Goal: Task Accomplishment & Management: Manage account settings

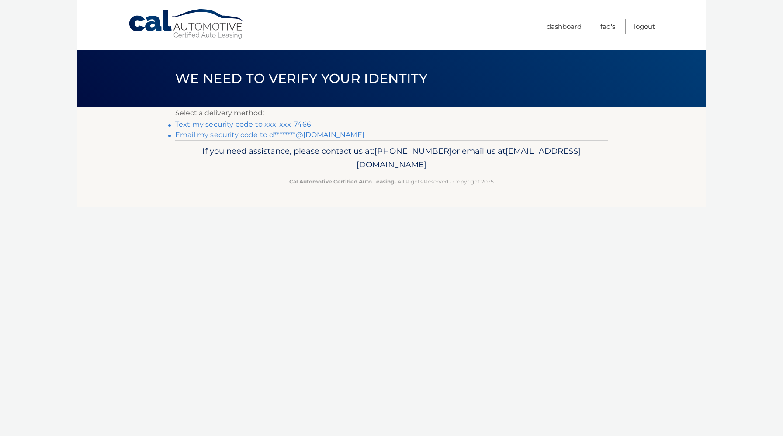
click at [250, 125] on link "Text my security code to xxx-xxx-7466" at bounding box center [243, 124] width 136 height 8
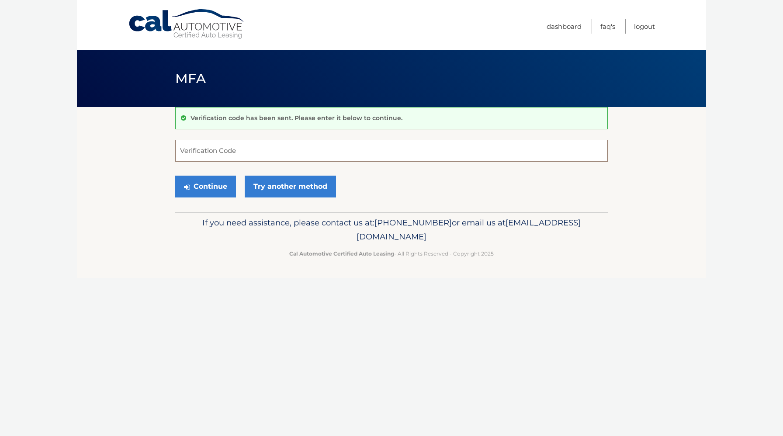
click at [236, 149] on input "Verification Code" at bounding box center [391, 151] width 433 height 22
type input "461613"
click at [208, 190] on button "Continue" at bounding box center [205, 187] width 61 height 22
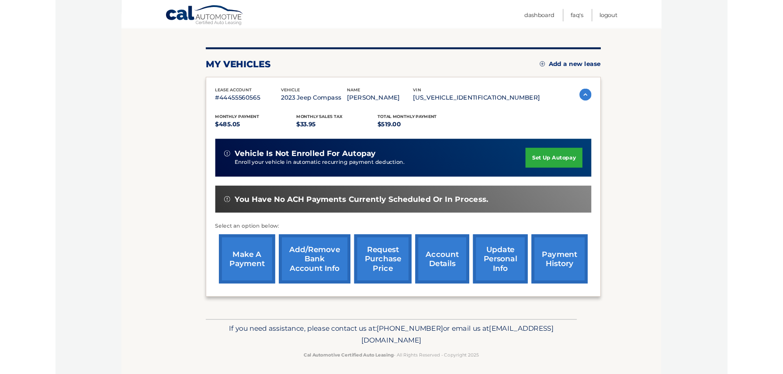
scroll to position [93, 0]
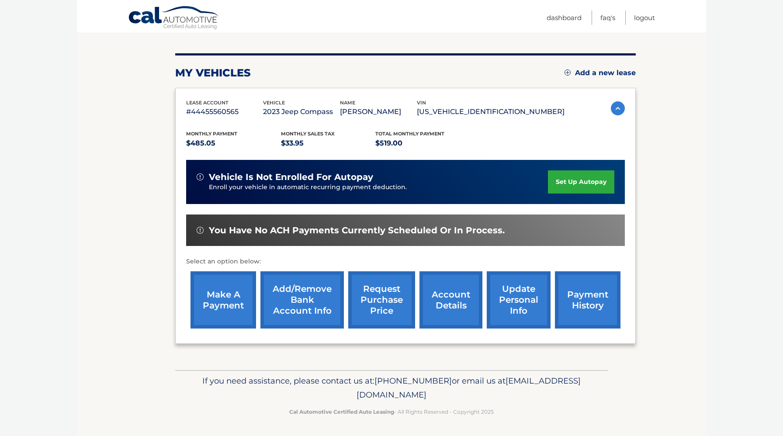
click at [372, 311] on link "request purchase price" at bounding box center [381, 299] width 67 height 57
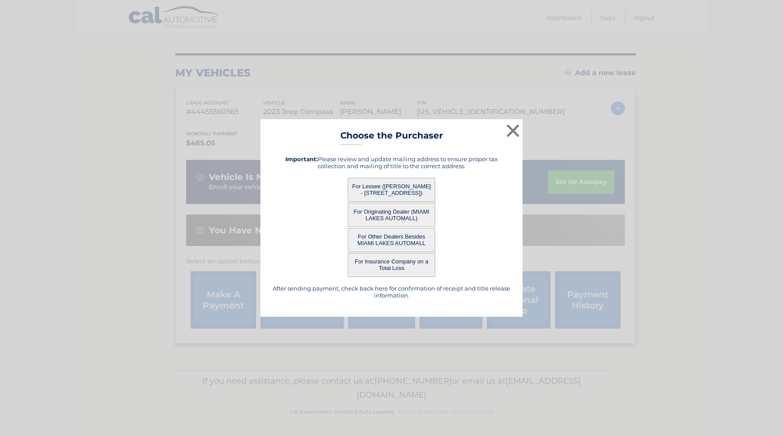
click at [389, 188] on button "For Lessee (DANAY ROQUE - 8955 OKEECHOBB RD, 203, WEST PALM BEACH, FL 33411)" at bounding box center [391, 190] width 87 height 24
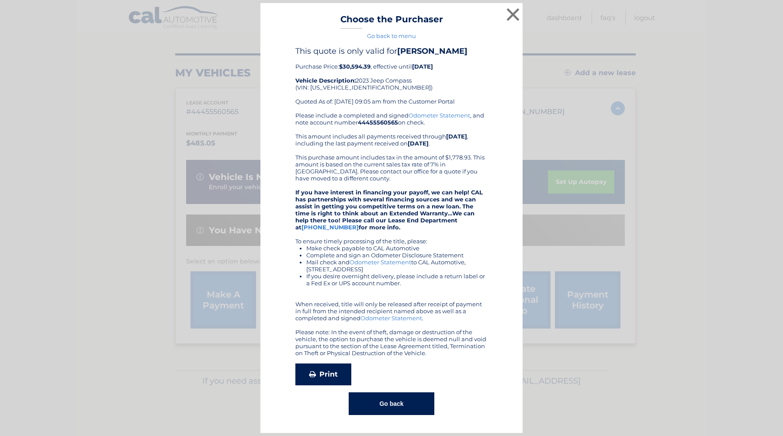
click at [328, 377] on link "Print" at bounding box center [323, 375] width 56 height 22
click at [514, 16] on button "×" at bounding box center [512, 14] width 17 height 17
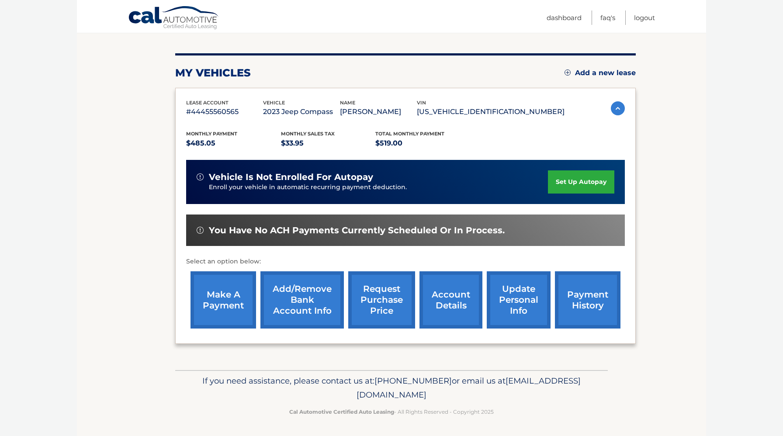
click at [380, 307] on link "request purchase price" at bounding box center [381, 299] width 67 height 57
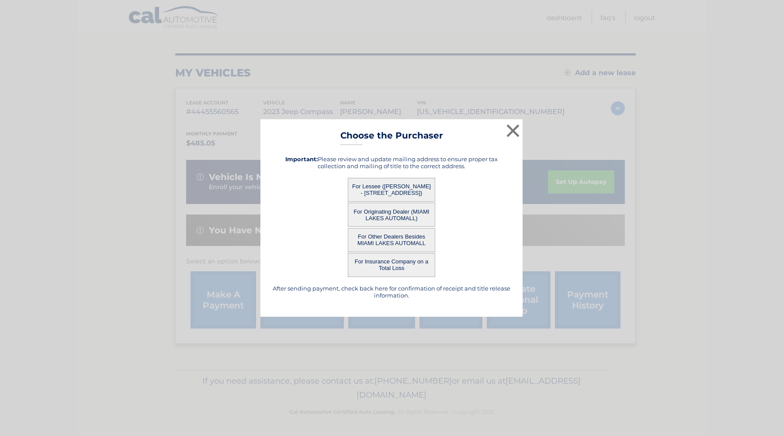
click at [371, 219] on button "For Originating Dealer (MIAMI LAKES AUTOMALL)" at bounding box center [391, 215] width 87 height 24
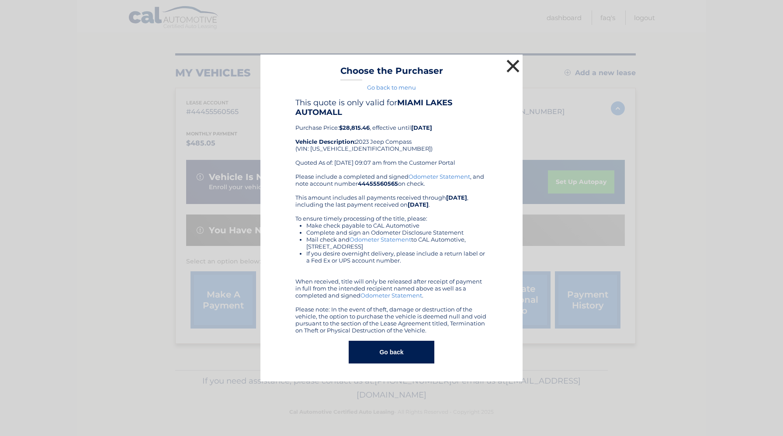
click at [514, 67] on button "×" at bounding box center [512, 65] width 17 height 17
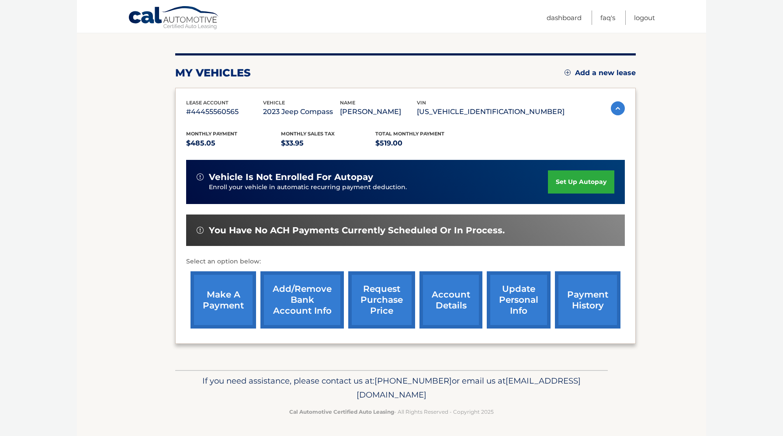
click at [376, 311] on link "request purchase price" at bounding box center [381, 299] width 67 height 57
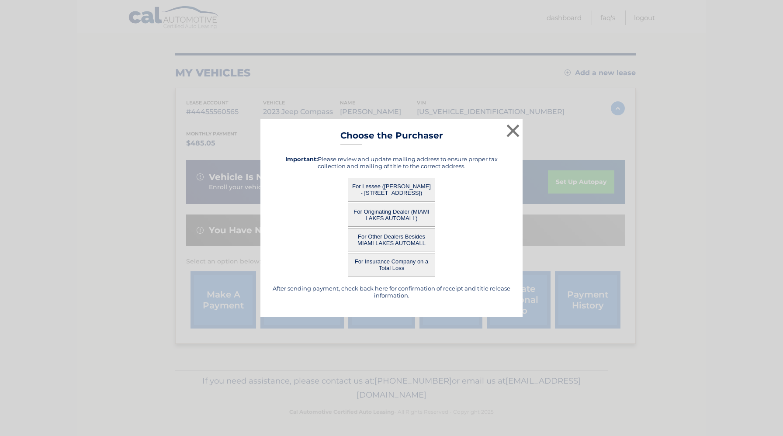
click at [379, 243] on button "For Other Dealers Besides MIAMI LAKES AUTOMALL" at bounding box center [391, 240] width 87 height 24
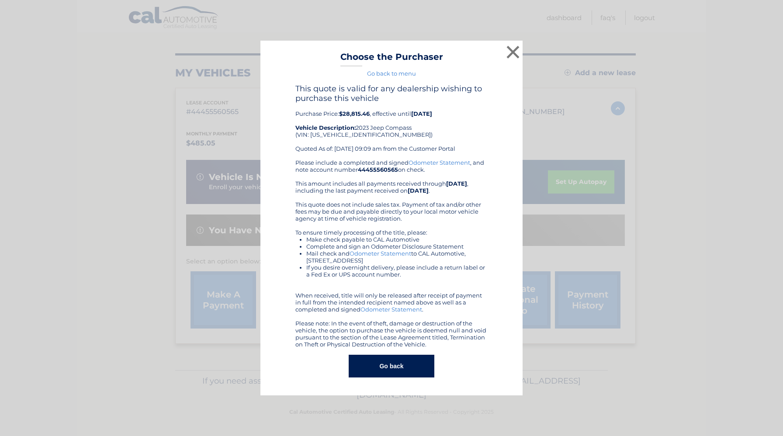
drag, startPoint x: 265, startPoint y: 44, endPoint x: 472, endPoint y: 341, distance: 362.3
click at [472, 341] on div "× Choose the Purchaser Go back to menu After sending payment, check back here f…" at bounding box center [391, 218] width 262 height 355
click at [445, 236] on div "Please include a completed and signed Odometer Statement , and note account num…" at bounding box center [391, 253] width 192 height 189
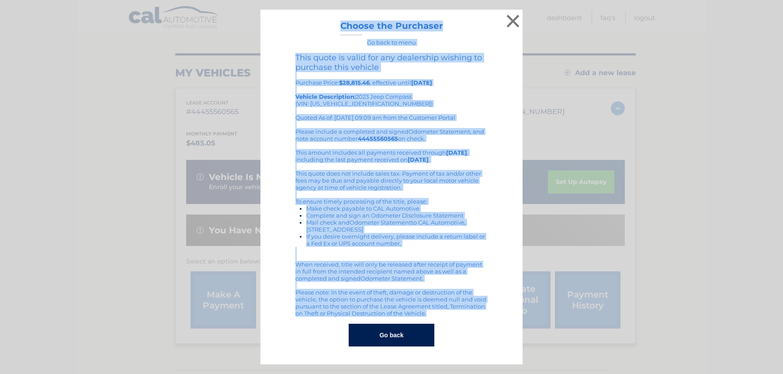
drag, startPoint x: 319, startPoint y: 27, endPoint x: 451, endPoint y: 319, distance: 321.0
click at [451, 319] on div "× Choose the Purchaser Go back to menu After sending payment, check back here f…" at bounding box center [391, 187] width 262 height 355
click at [511, 20] on button "×" at bounding box center [512, 20] width 17 height 17
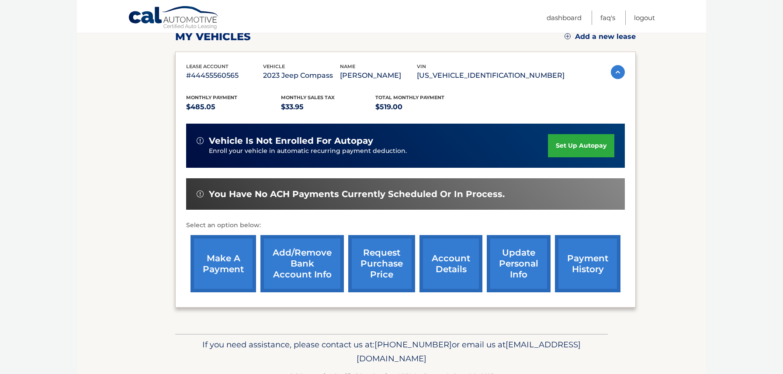
scroll to position [155, 0]
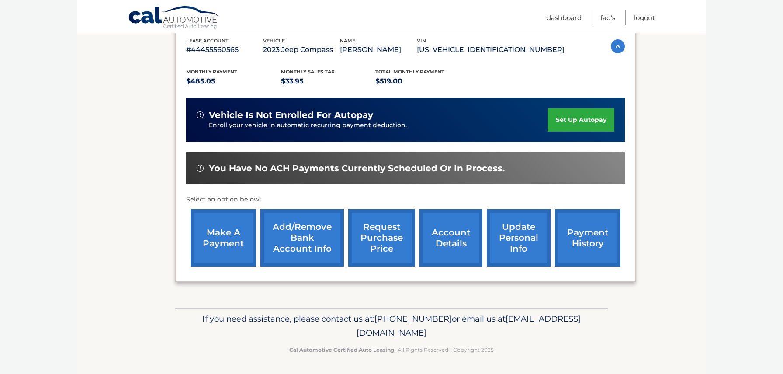
click at [217, 258] on link "make a payment" at bounding box center [224, 237] width 66 height 57
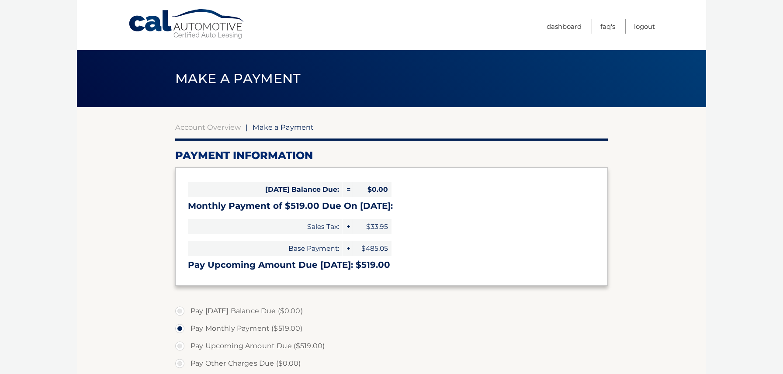
select select "NTFjOTg0NmEtYTE5My00NzdlLTkzZGItMmJlNzE5ZjBjZWUy"
